Goal: Transaction & Acquisition: Purchase product/service

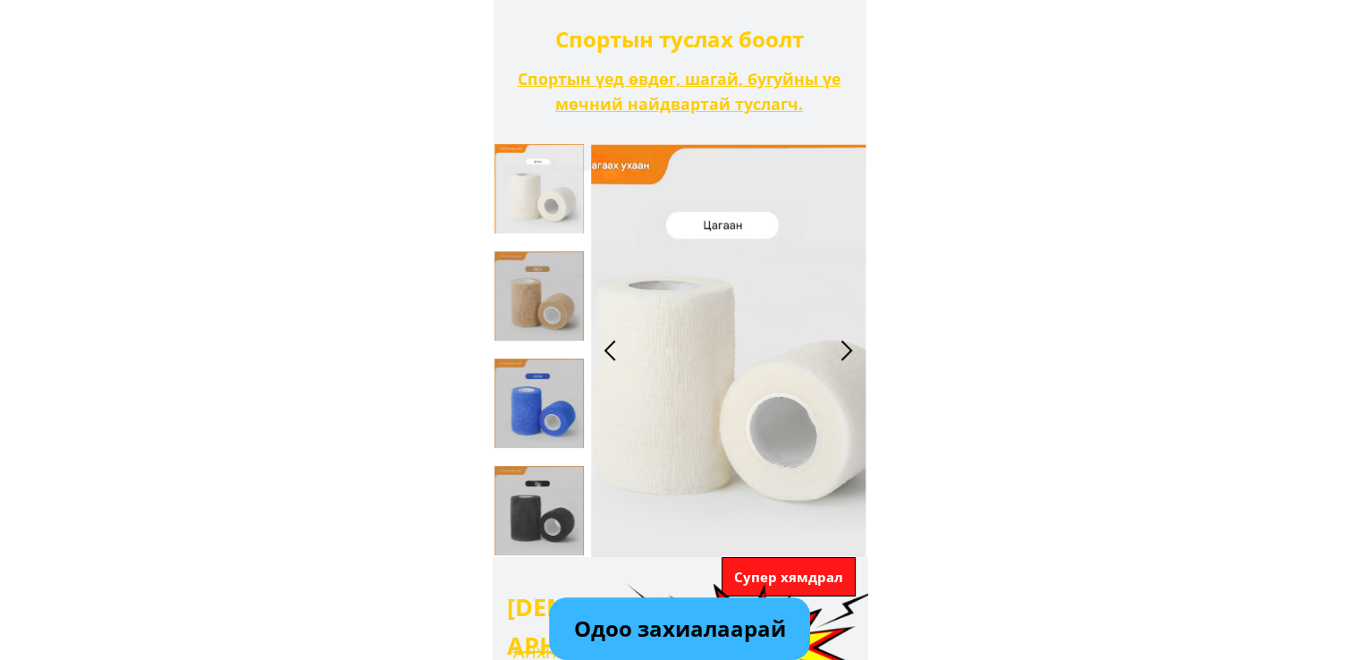
click at [677, 632] on p "Одоо захиалаарай" at bounding box center [679, 628] width 261 height 63
type input "[PERSON_NAME]"
type input "0355382759"
type input "xa la"
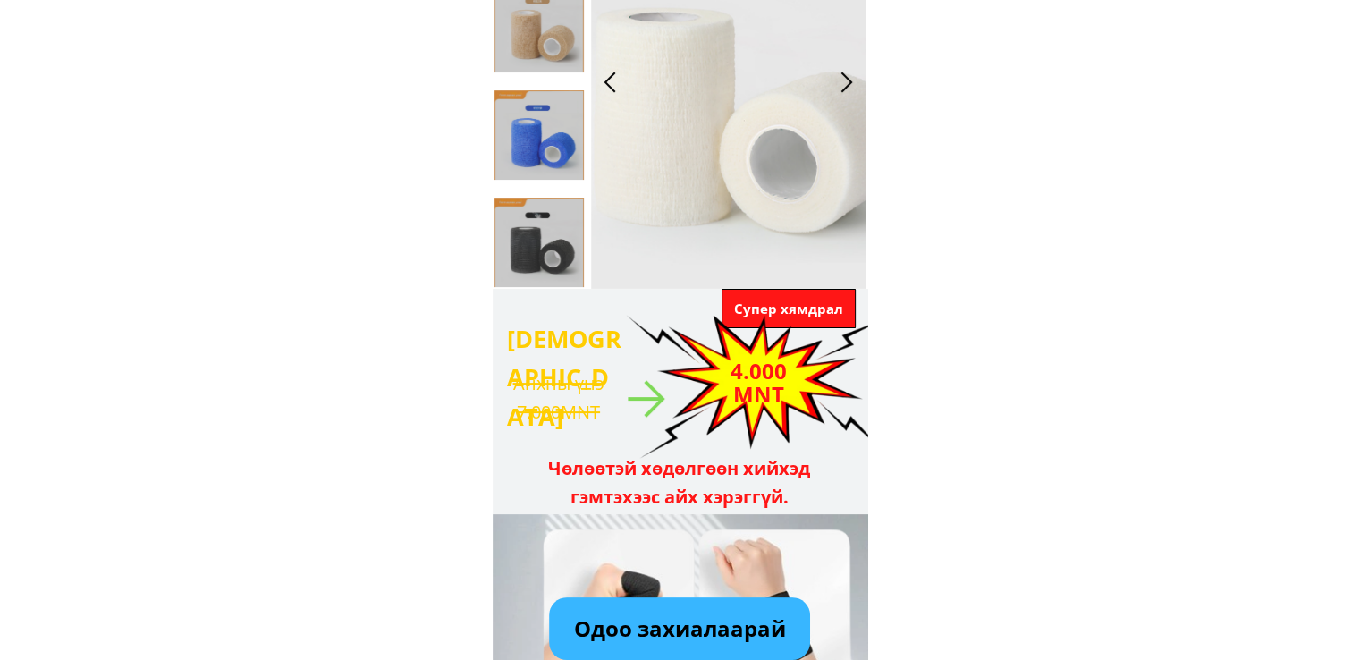
click at [681, 618] on p "Одоо захиалаарай" at bounding box center [679, 628] width 261 height 63
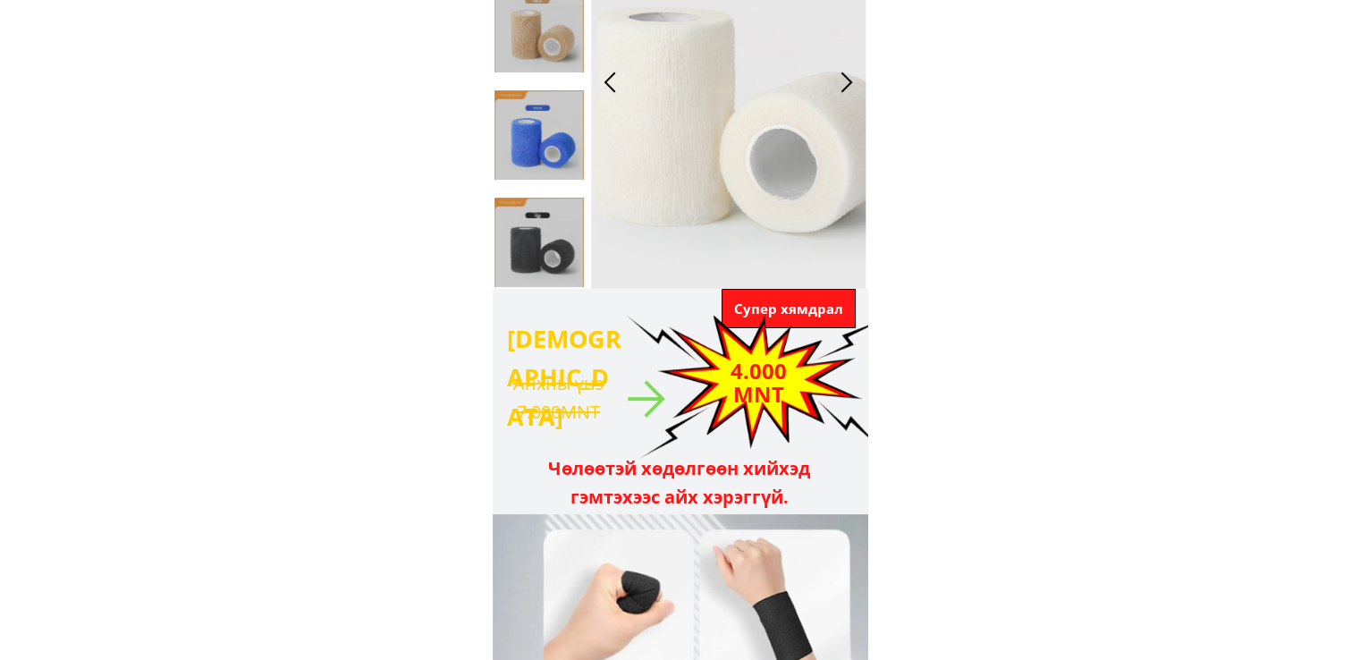
scroll to position [3231, 0]
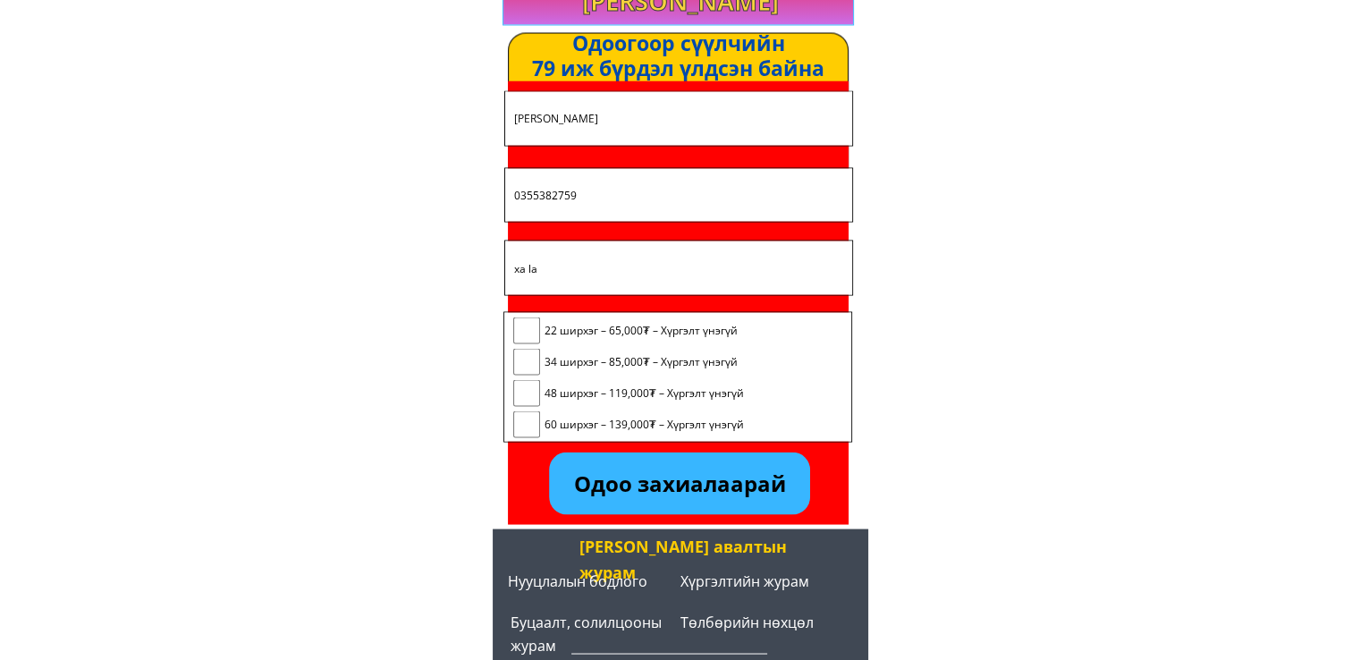
click at [520, 304] on form "Одоо захиалаарай [PERSON_NAME] đạt 0355382759 xa la 22 ширхэг – 65,000₮ – Хүргэ…" at bounding box center [678, 302] width 350 height 424
drag, startPoint x: 525, startPoint y: 313, endPoint x: 527, endPoint y: 328, distance: 15.3
click at [525, 315] on div "22 ширхэг – 65,000₮ – Хүргэлт үнэгүй 34 ширхэг – 85,000₮ – Хүргэлт үнэгүй 48 ши…" at bounding box center [677, 379] width 347 height 134
click at [527, 331] on input "checkbox" at bounding box center [526, 329] width 27 height 27
checkbox input "true"
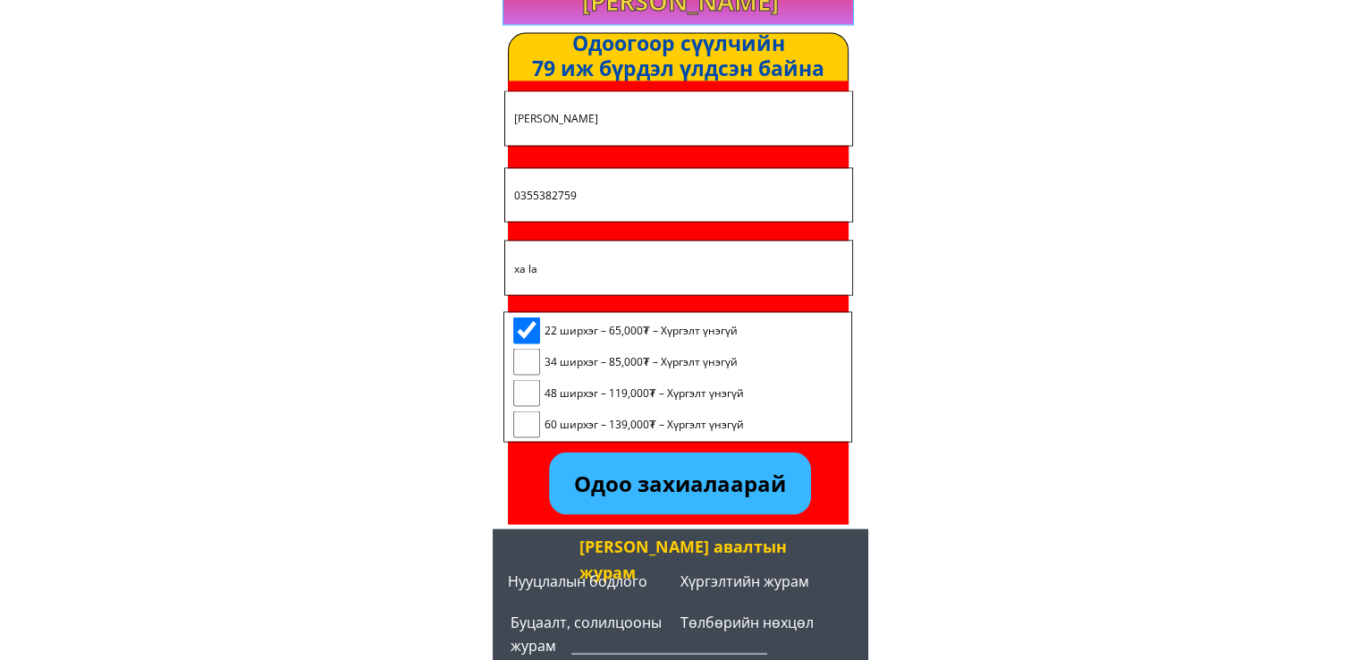
click at [705, 488] on p "Одоо захиалаарай" at bounding box center [679, 482] width 261 height 63
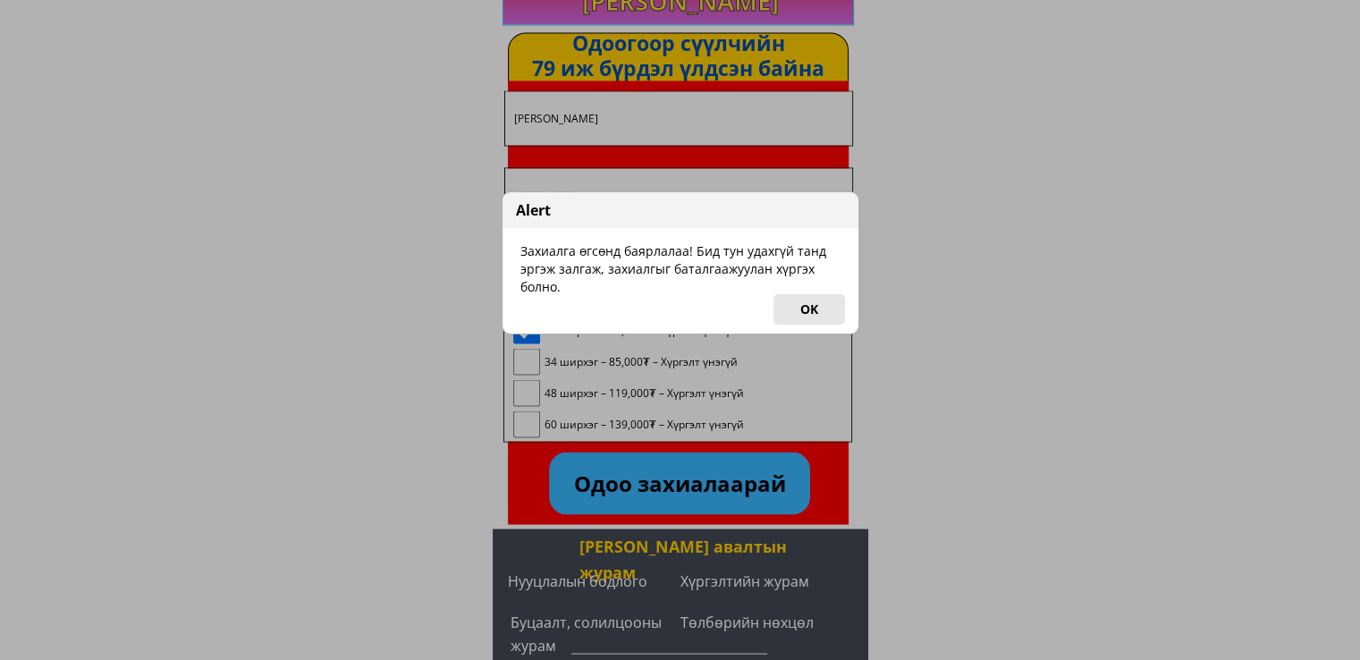
click at [838, 297] on button "OK" at bounding box center [809, 309] width 72 height 30
